Goal: Task Accomplishment & Management: Manage account settings

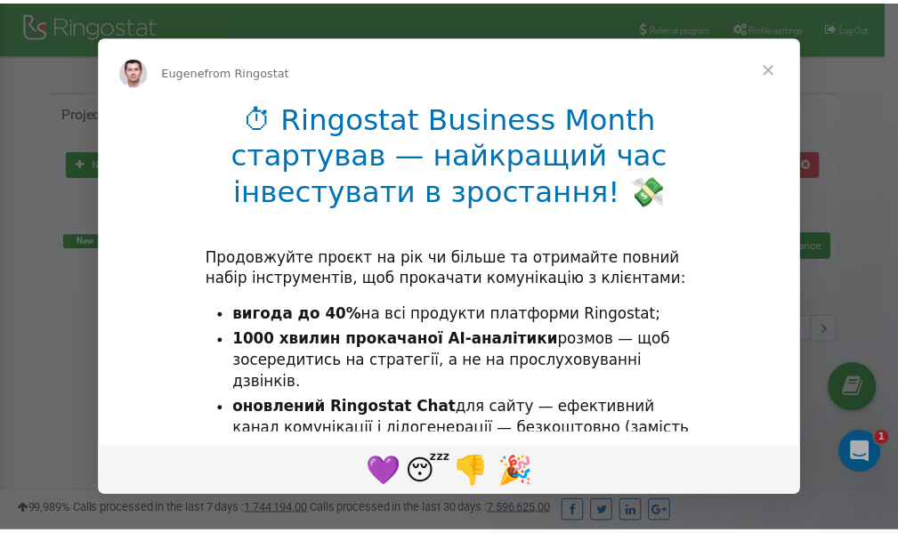
scroll to position [266, 0]
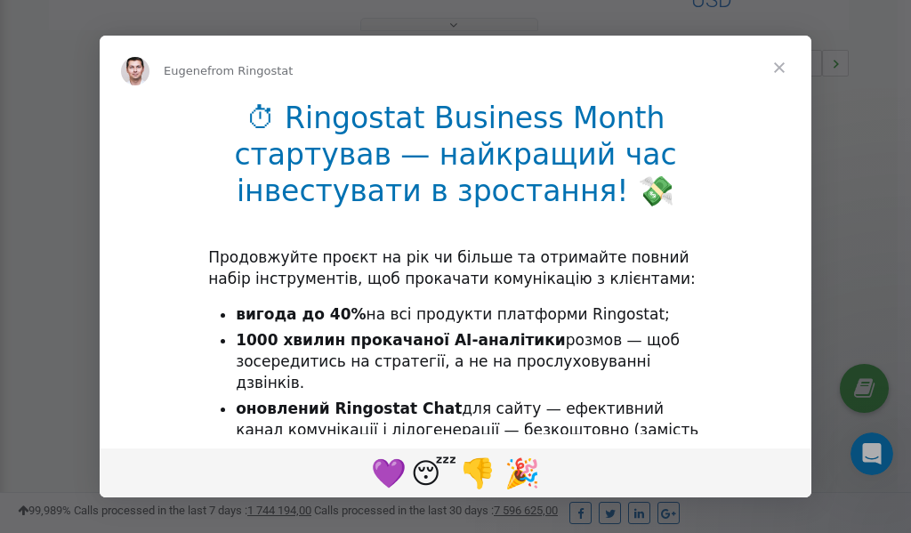
click at [778, 71] on span "Close" at bounding box center [780, 68] width 64 height 64
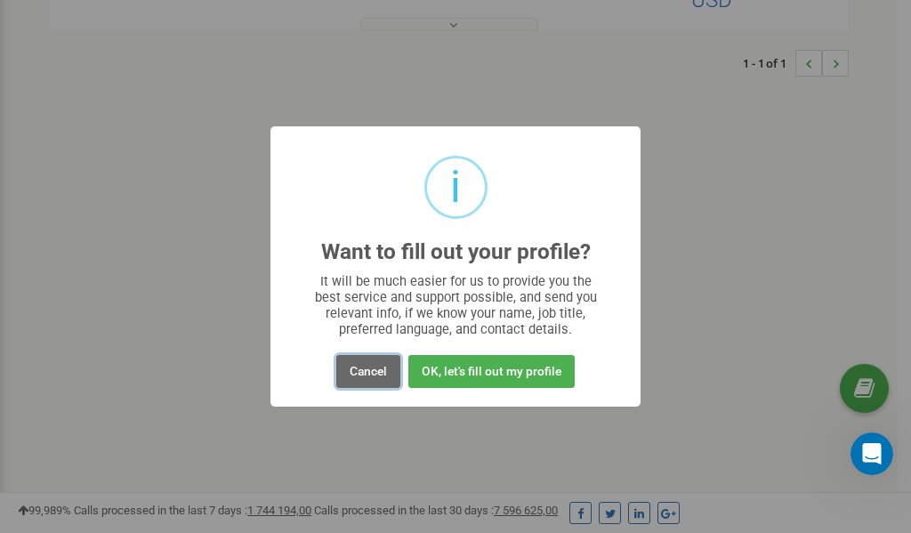
click at [369, 369] on button "Cancel" at bounding box center [368, 371] width 64 height 33
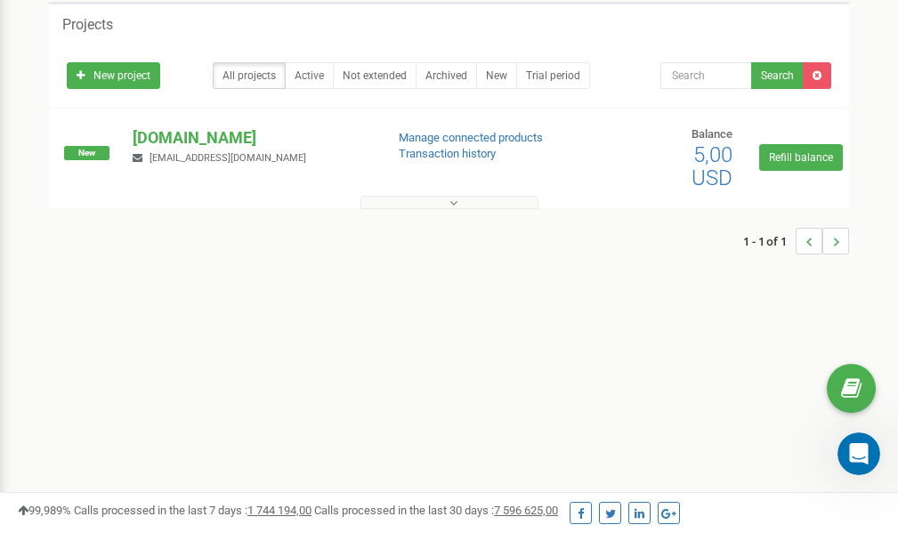
scroll to position [0, 0]
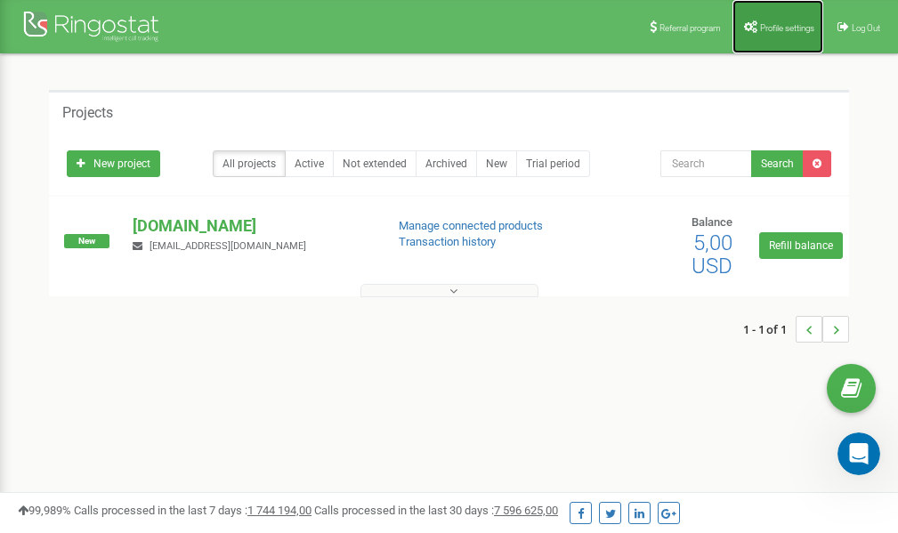
click at [769, 24] on span "Profile settings" at bounding box center [787, 28] width 54 height 10
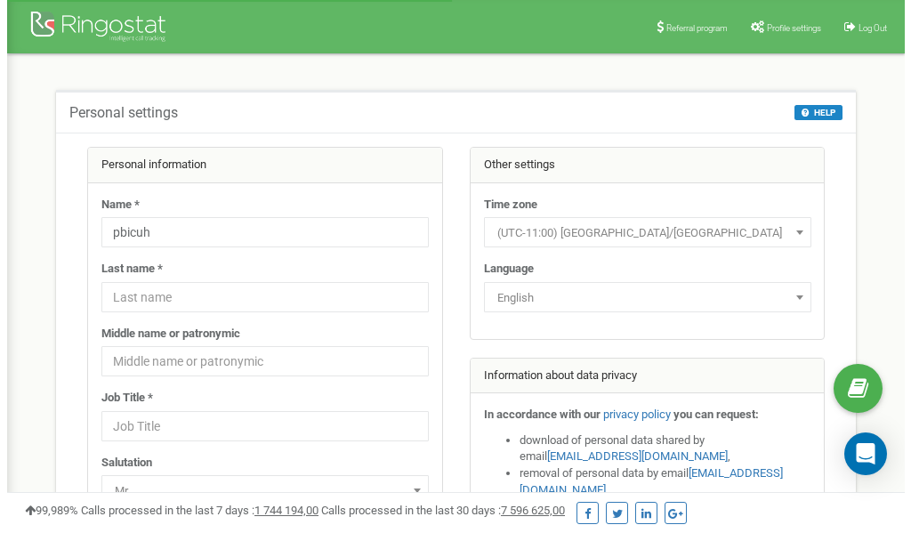
scroll to position [89, 0]
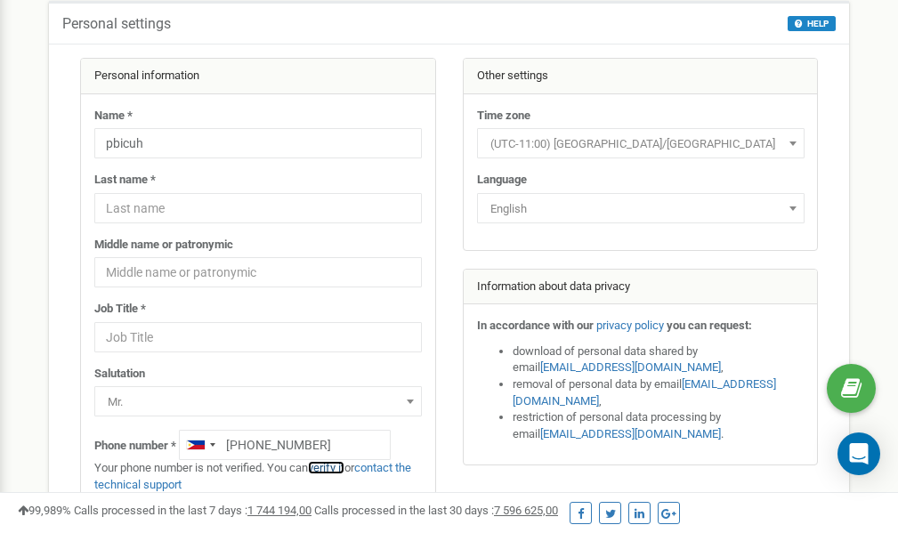
click at [334, 466] on link "verify it" at bounding box center [326, 467] width 36 height 13
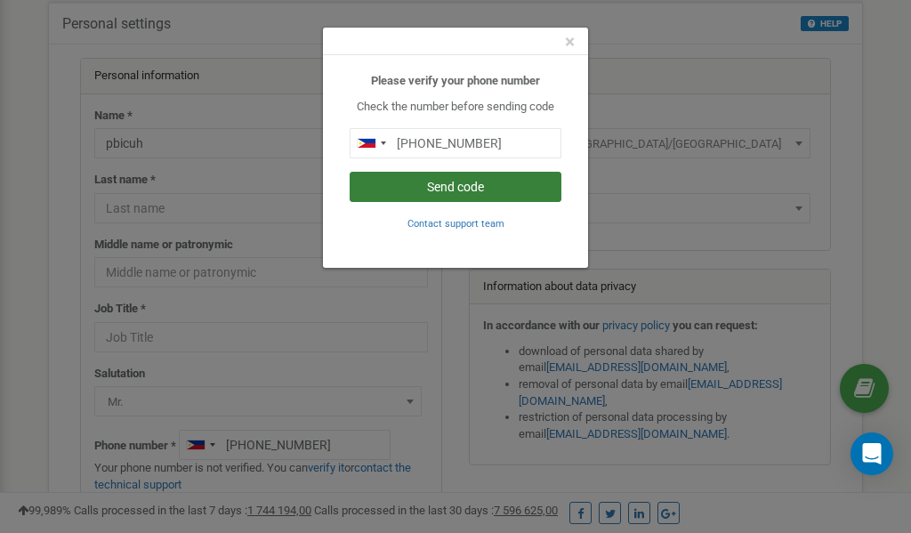
click at [434, 182] on button "Send code" at bounding box center [456, 187] width 212 height 30
